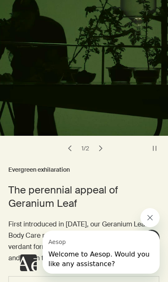
click at [152, 215] on icon "Close message from Aesop" at bounding box center [150, 218] width 8 height 8
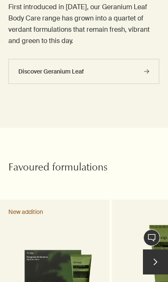
scroll to position [308, 0]
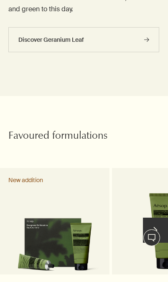
click at [137, 180] on link "Geranium Leaf Body Scrub Leaves skin feeling fresh, smooth and soft" at bounding box center [167, 242] width 110 height 149
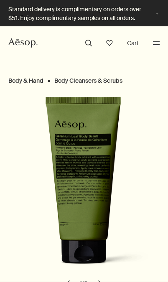
click at [151, 45] on button "Menu" at bounding box center [156, 43] width 11 height 11
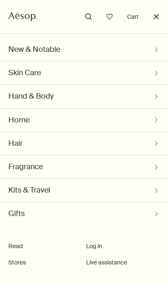
click at [153, 94] on button "Hand & Body chevron" at bounding box center [83, 96] width 151 height 23
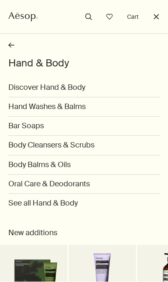
click at [15, 39] on button "rightArrow" at bounding box center [83, 47] width 151 height 18
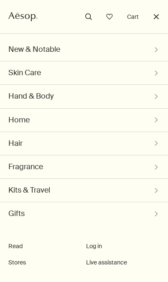
click at [87, 18] on button "search" at bounding box center [88, 16] width 11 height 11
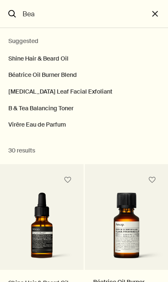
click at [74, 59] on button "Shine Hair & Beard Oil" at bounding box center [84, 56] width 168 height 21
type input "Shine Hair & Beard Oil"
